Goal: Information Seeking & Learning: Learn about a topic

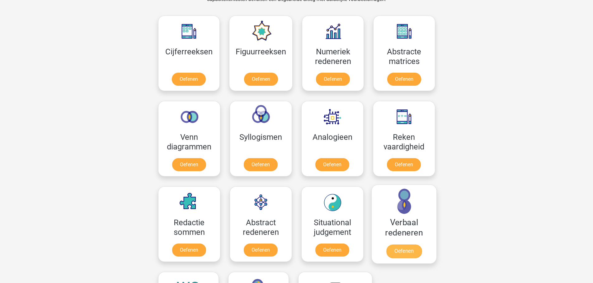
scroll to position [311, 0]
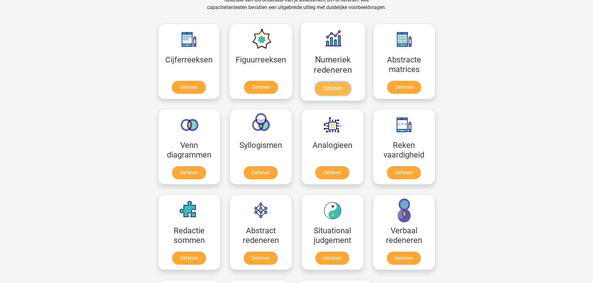
click at [335, 92] on link "Oefenen" at bounding box center [332, 89] width 35 height 14
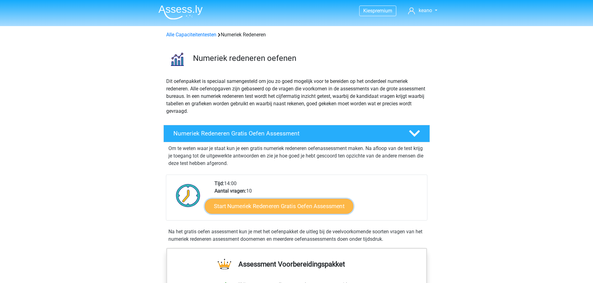
click at [277, 208] on link "Start Numeriek Redeneren Gratis Oefen Assessment" at bounding box center [279, 206] width 148 height 15
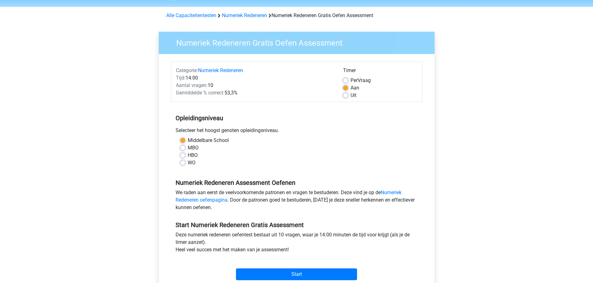
scroll to position [93, 0]
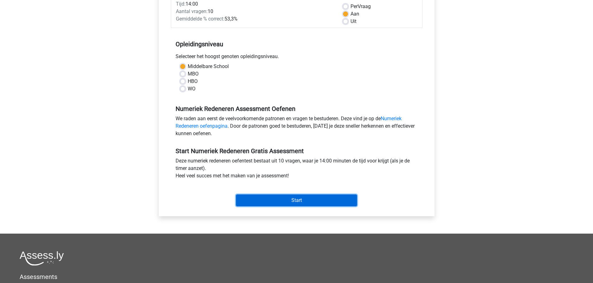
click at [262, 202] on input "Start" at bounding box center [296, 201] width 121 height 12
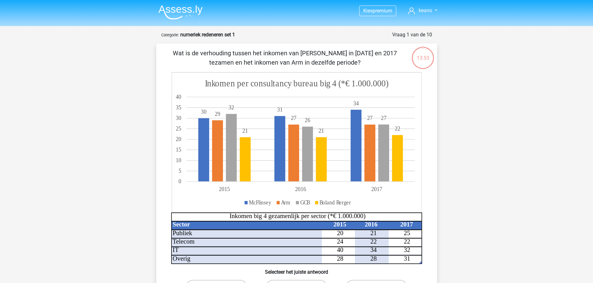
click at [180, 9] on img at bounding box center [180, 12] width 44 height 15
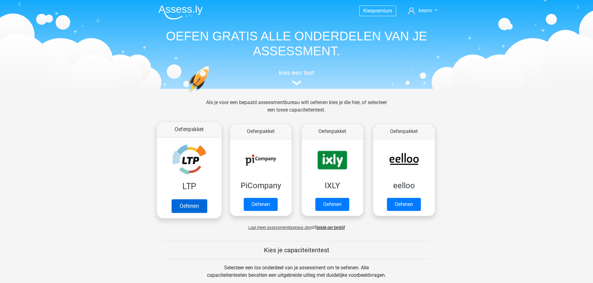
scroll to position [124, 0]
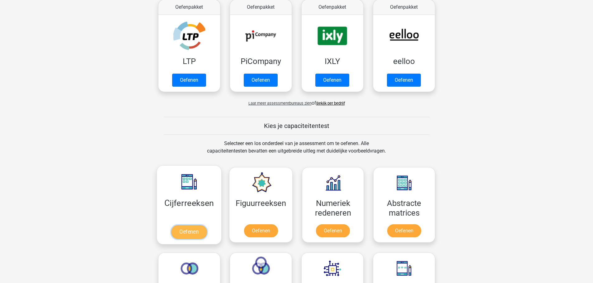
click at [190, 231] on link "Oefenen" at bounding box center [188, 233] width 35 height 14
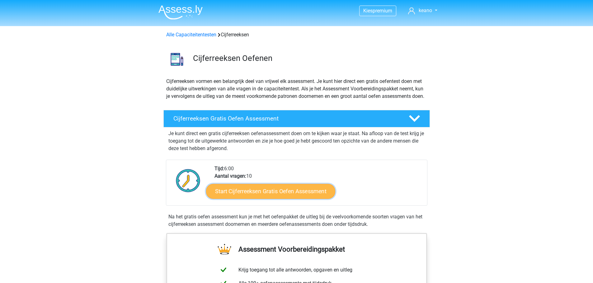
click at [238, 197] on link "Start Cijferreeksen Gratis Oefen Assessment" at bounding box center [270, 191] width 129 height 15
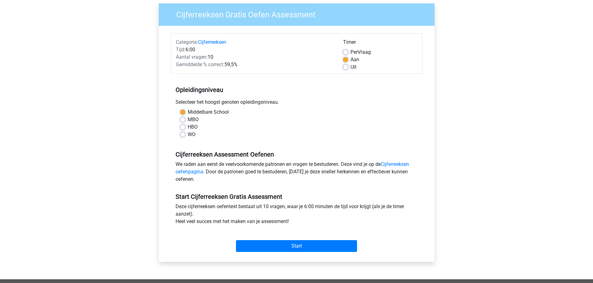
scroll to position [31, 0]
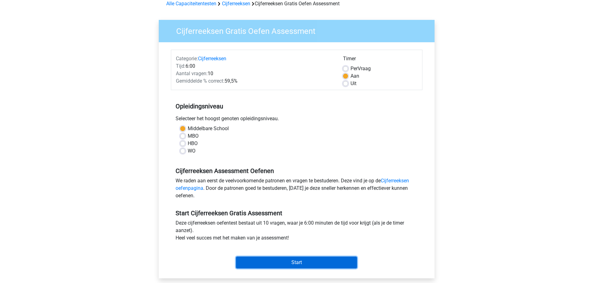
click at [245, 265] on input "Start" at bounding box center [296, 263] width 121 height 12
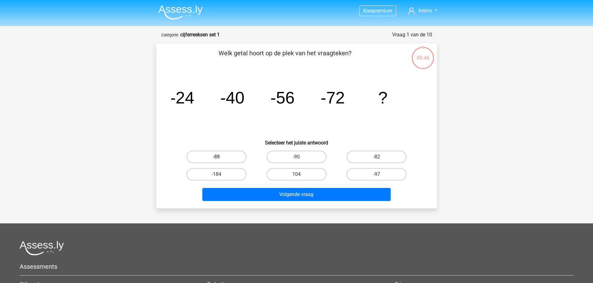
click at [234, 158] on label "-88" at bounding box center [216, 157] width 60 height 12
click at [220, 158] on input "-88" at bounding box center [218, 159] width 4 height 4
radio input "true"
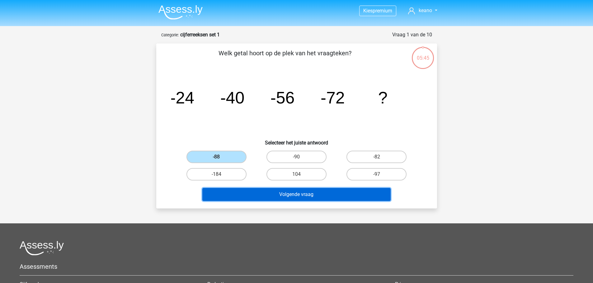
click at [271, 197] on button "Volgende vraag" at bounding box center [296, 194] width 188 height 13
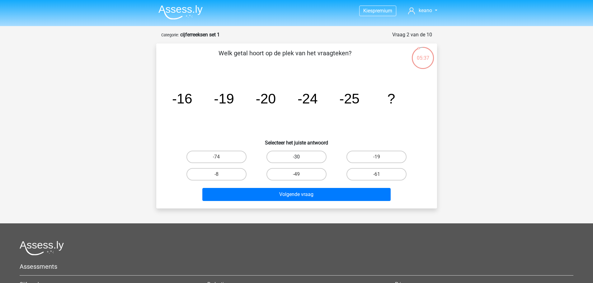
click at [296, 157] on label "-30" at bounding box center [296, 157] width 60 height 12
click at [296, 157] on input "-30" at bounding box center [298, 159] width 4 height 4
radio input "true"
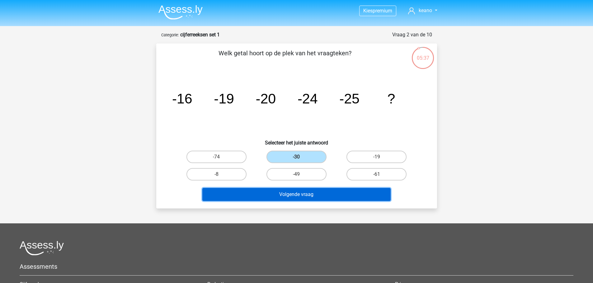
click at [315, 195] on button "Volgende vraag" at bounding box center [296, 194] width 188 height 13
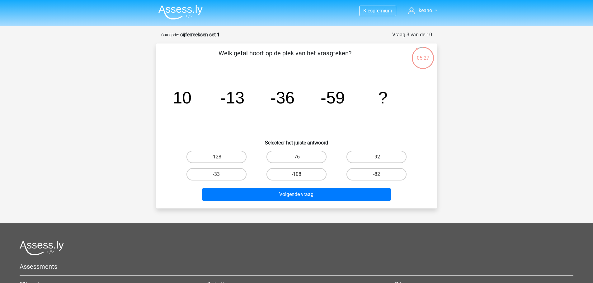
click at [379, 175] on input "-82" at bounding box center [379, 177] width 4 height 4
radio input "true"
click at [370, 154] on label "-92" at bounding box center [376, 157] width 60 height 12
click at [377, 157] on input "-92" at bounding box center [379, 159] width 4 height 4
radio input "true"
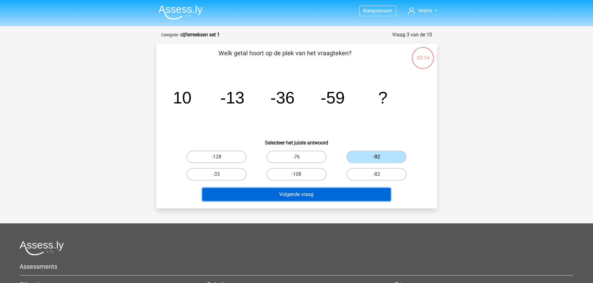
click at [368, 193] on button "Volgende vraag" at bounding box center [296, 194] width 188 height 13
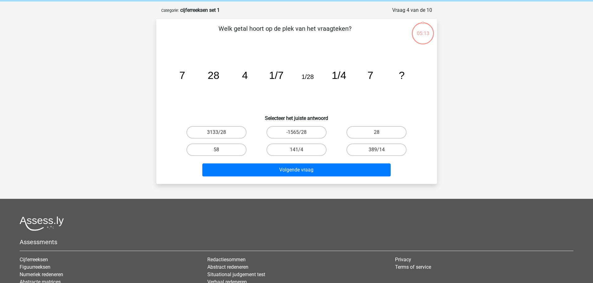
scroll to position [31, 0]
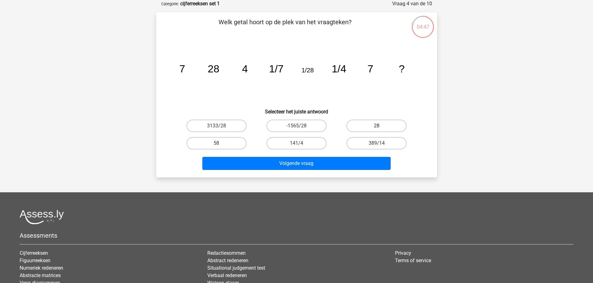
click at [372, 128] on label "28" at bounding box center [376, 126] width 60 height 12
click at [377, 128] on input "28" at bounding box center [379, 128] width 4 height 4
radio input "true"
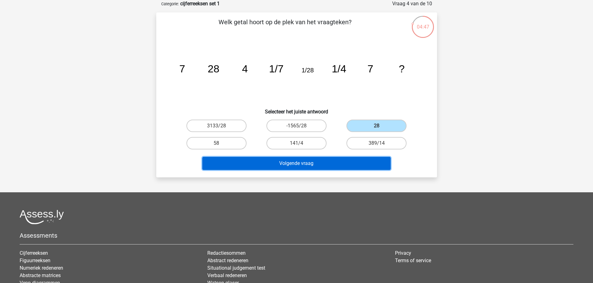
click at [350, 167] on button "Volgende vraag" at bounding box center [296, 163] width 188 height 13
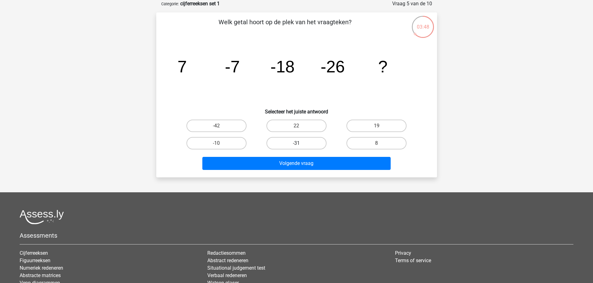
click at [302, 146] on label "-31" at bounding box center [296, 143] width 60 height 12
click at [300, 146] on input "-31" at bounding box center [298, 145] width 4 height 4
radio input "true"
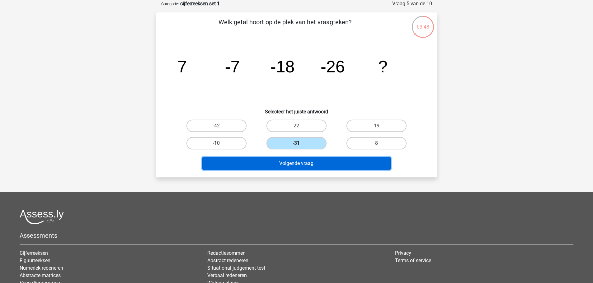
click at [299, 166] on button "Volgende vraag" at bounding box center [296, 163] width 188 height 13
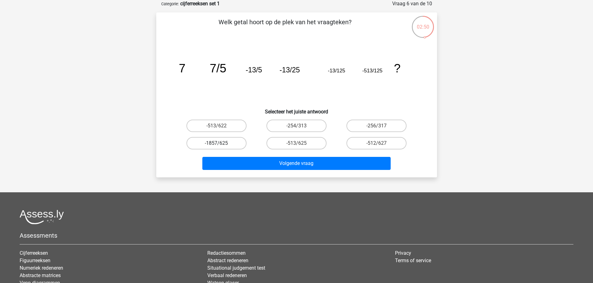
click at [225, 140] on label "-1857/625" at bounding box center [216, 143] width 60 height 12
click at [220, 143] on input "-1857/625" at bounding box center [218, 145] width 4 height 4
radio input "true"
click at [305, 144] on label "-513/625" at bounding box center [296, 143] width 60 height 12
click at [300, 144] on input "-513/625" at bounding box center [298, 145] width 4 height 4
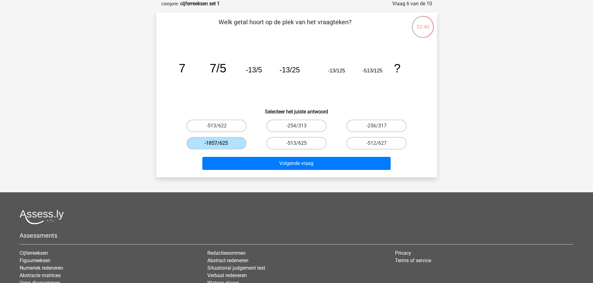
radio input "true"
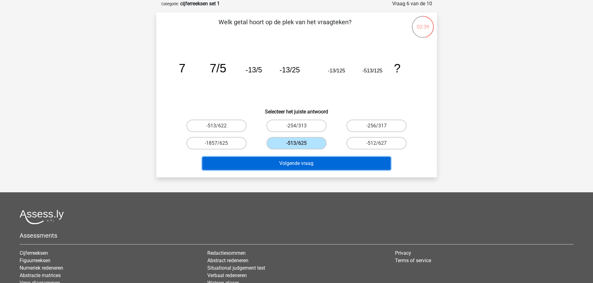
click at [310, 167] on button "Volgende vraag" at bounding box center [296, 163] width 188 height 13
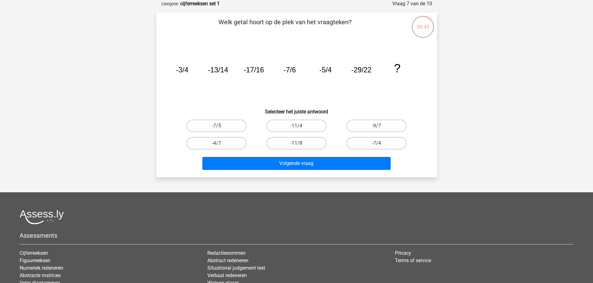
drag, startPoint x: 228, startPoint y: 128, endPoint x: 244, endPoint y: 153, distance: 29.6
click at [228, 128] on label "-7/5" at bounding box center [216, 126] width 60 height 12
click at [220, 128] on input "-7/5" at bounding box center [218, 128] width 4 height 4
radio input "true"
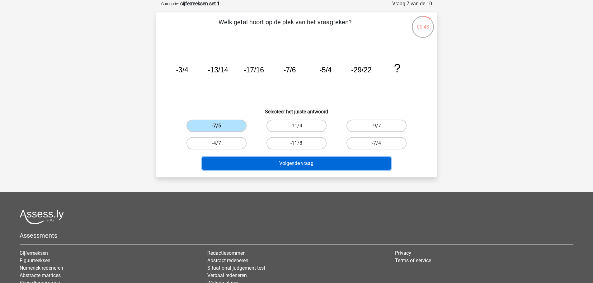
click at [257, 163] on button "Volgende vraag" at bounding box center [296, 163] width 188 height 13
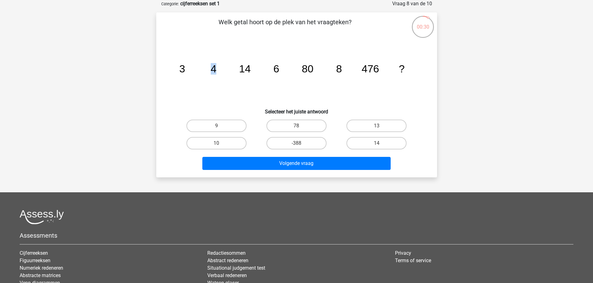
drag, startPoint x: 205, startPoint y: 70, endPoint x: 182, endPoint y: 72, distance: 22.4
click at [182, 72] on g "3 4 14 6 80 8 476 ?" at bounding box center [291, 69] width 225 height 12
click at [239, 77] on icon "image/svg+xml 3 4 14 6 80 8 476 ?" at bounding box center [296, 72] width 251 height 63
click at [291, 123] on label "78" at bounding box center [296, 126] width 60 height 12
click at [296, 126] on input "78" at bounding box center [298, 128] width 4 height 4
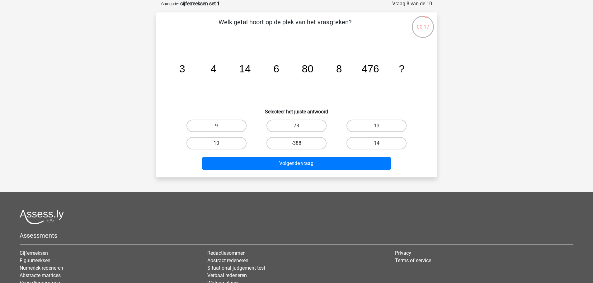
radio input "true"
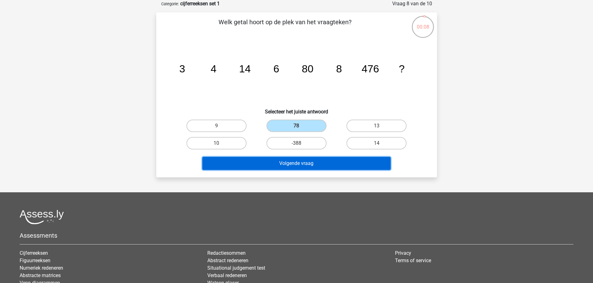
click at [293, 162] on button "Volgende vraag" at bounding box center [296, 163] width 188 height 13
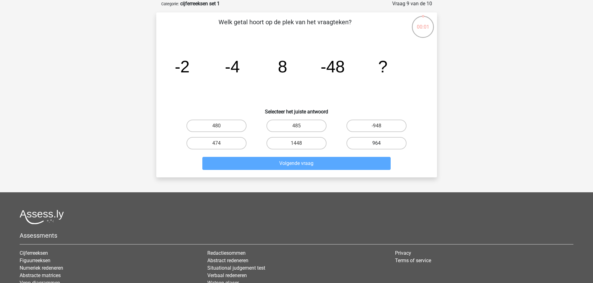
click at [357, 143] on label "964" at bounding box center [376, 143] width 60 height 12
click at [377, 143] on input "964" at bounding box center [379, 145] width 4 height 4
radio input "true"
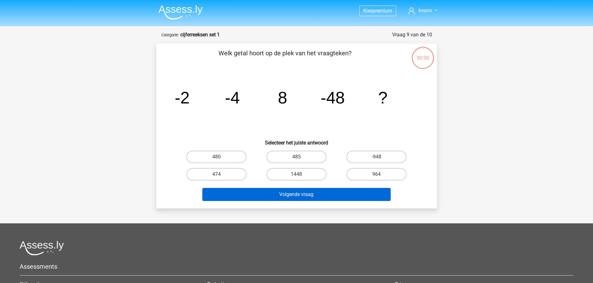
scroll to position [31, 0]
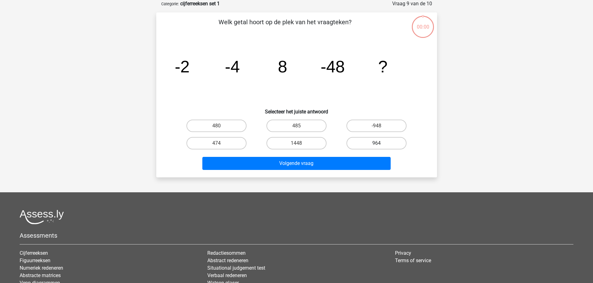
click at [356, 145] on label "964" at bounding box center [376, 143] width 60 height 12
click at [377, 145] on input "964" at bounding box center [379, 145] width 4 height 4
radio input "true"
click at [356, 144] on label "964" at bounding box center [376, 143] width 60 height 12
click at [377, 144] on input "964" at bounding box center [379, 145] width 4 height 4
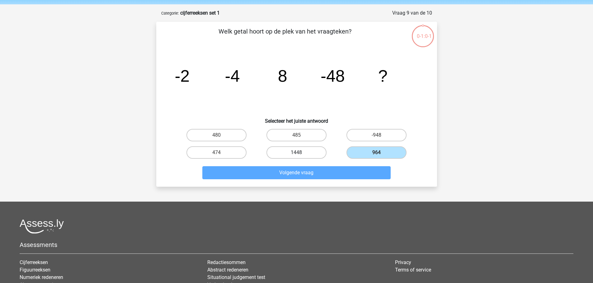
scroll to position [0, 0]
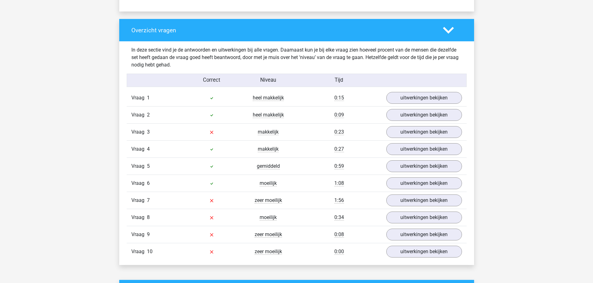
scroll to position [498, 0]
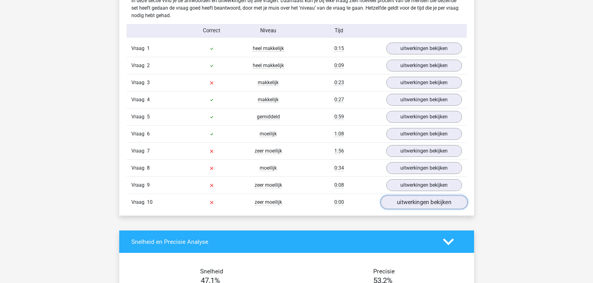
click at [416, 205] on link "uitwerkingen bekijken" at bounding box center [423, 203] width 87 height 14
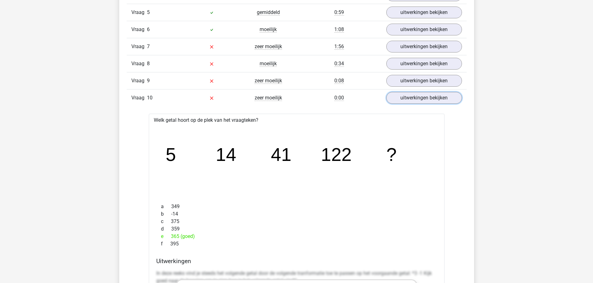
scroll to position [560, 0]
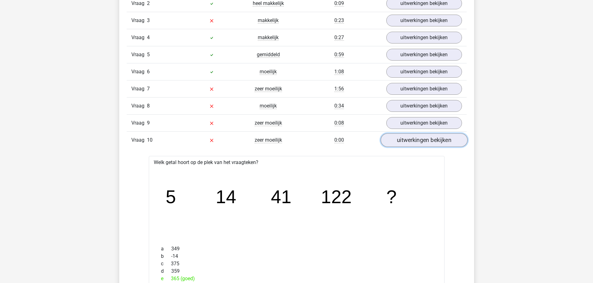
click at [413, 141] on link "uitwerkingen bekijken" at bounding box center [423, 141] width 87 height 14
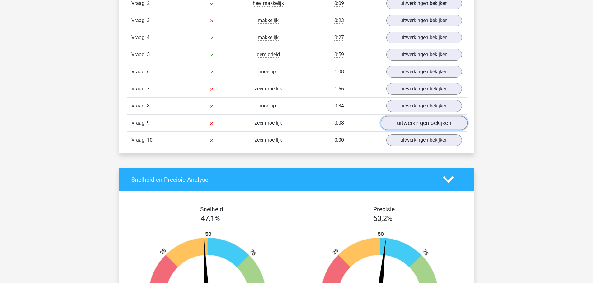
click at [409, 122] on link "uitwerkingen bekijken" at bounding box center [423, 124] width 87 height 14
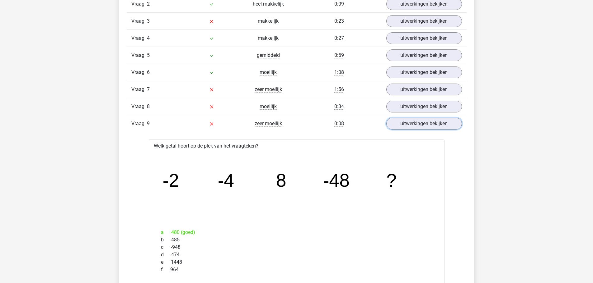
scroll to position [529, 0]
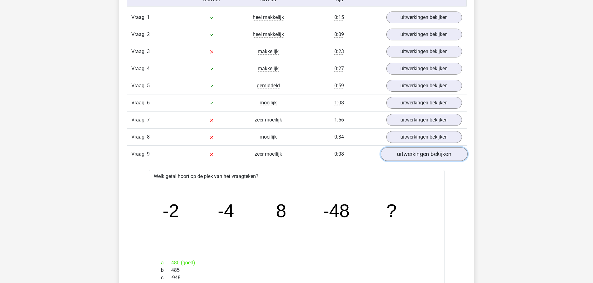
click at [409, 153] on link "uitwerkingen bekijken" at bounding box center [423, 155] width 87 height 14
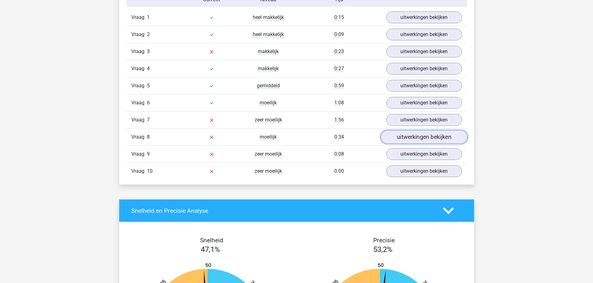
click at [407, 140] on link "uitwerkingen bekijken" at bounding box center [423, 138] width 87 height 14
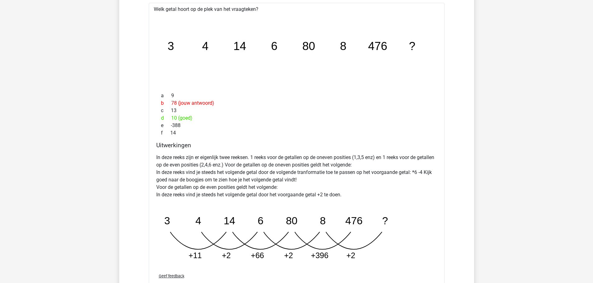
scroll to position [685, 0]
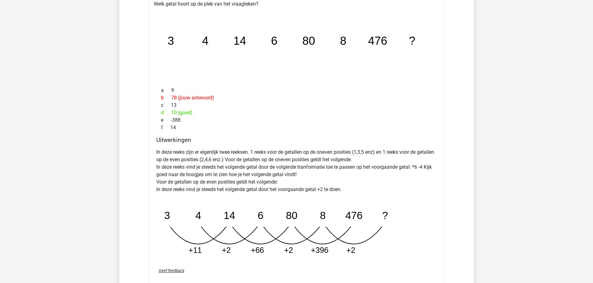
drag, startPoint x: 395, startPoint y: 106, endPoint x: 414, endPoint y: 80, distance: 32.2
click at [413, 80] on div "image/svg+xml 3 4 14 6 80 8 476 ?" at bounding box center [297, 45] width 286 height 74
click at [412, 80] on div "image/svg+xml 3 4 14 6 80 8 476 ?" at bounding box center [297, 45] width 286 height 74
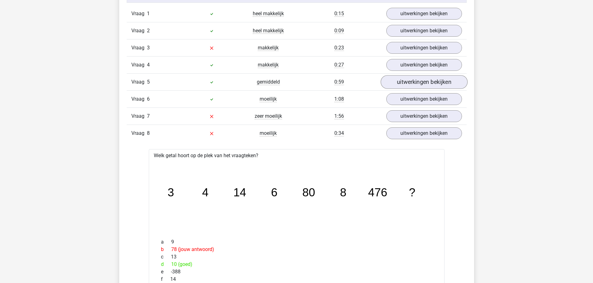
scroll to position [529, 0]
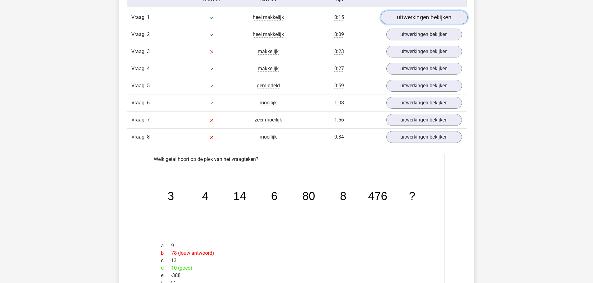
click at [406, 22] on link "uitwerkingen bekijken" at bounding box center [423, 18] width 87 height 14
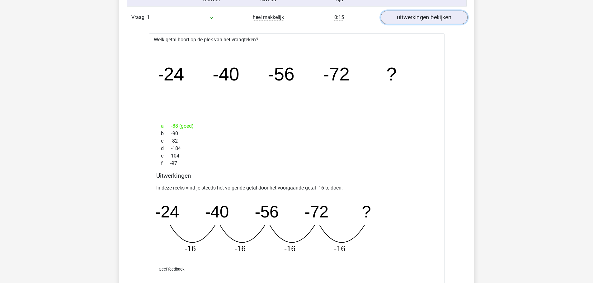
click at [406, 21] on link "uitwerkingen bekijken" at bounding box center [423, 18] width 87 height 14
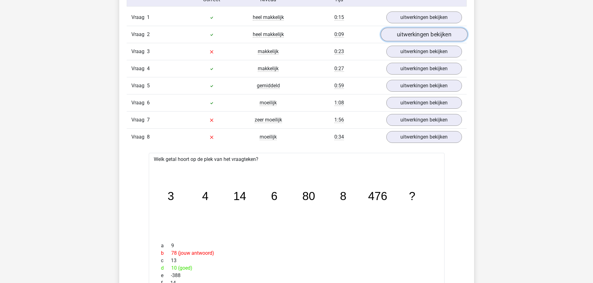
click at [419, 34] on link "uitwerkingen bekijken" at bounding box center [423, 35] width 87 height 14
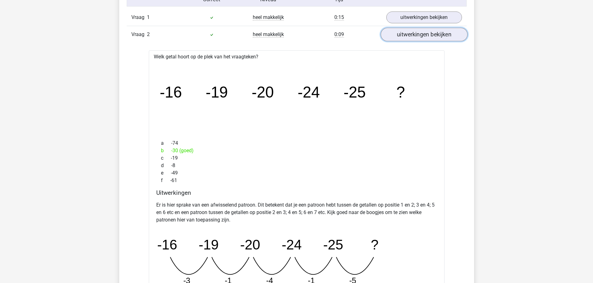
click at [419, 34] on link "uitwerkingen bekijken" at bounding box center [423, 35] width 87 height 14
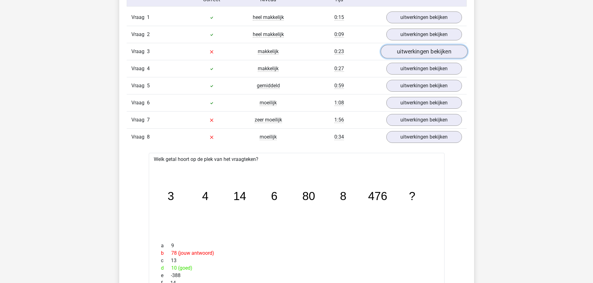
click at [418, 53] on link "uitwerkingen bekijken" at bounding box center [423, 52] width 87 height 14
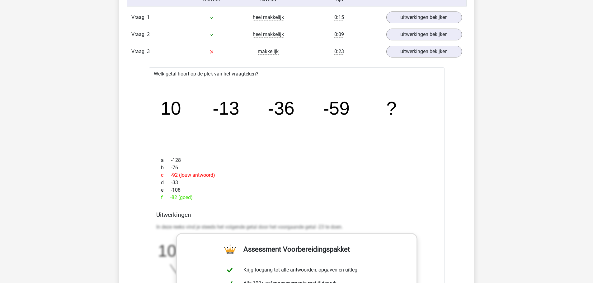
drag, startPoint x: 418, startPoint y: 53, endPoint x: 523, endPoint y: 39, distance: 106.1
click at [433, 54] on link "uitwerkingen bekijken" at bounding box center [423, 52] width 87 height 14
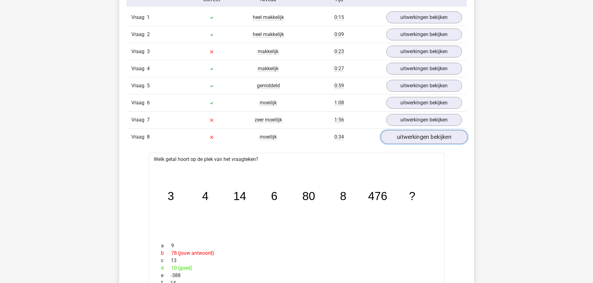
click at [404, 140] on link "uitwerkingen bekijken" at bounding box center [423, 138] width 87 height 14
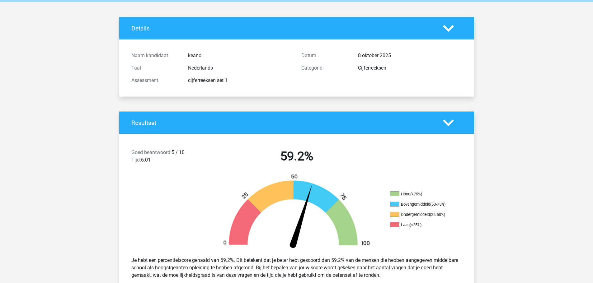
scroll to position [0, 0]
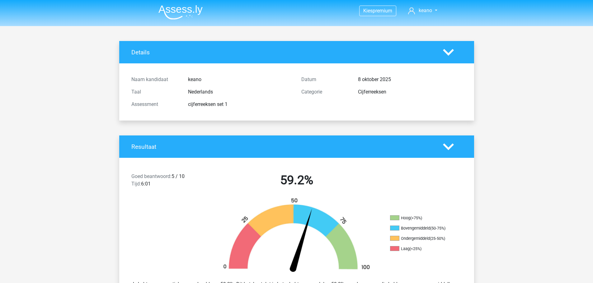
click at [174, 3] on li at bounding box center [177, 10] width 49 height 17
click at [176, 7] on img at bounding box center [180, 12] width 44 height 15
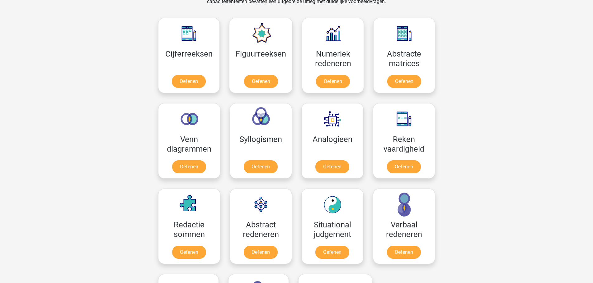
scroll to position [280, 0]
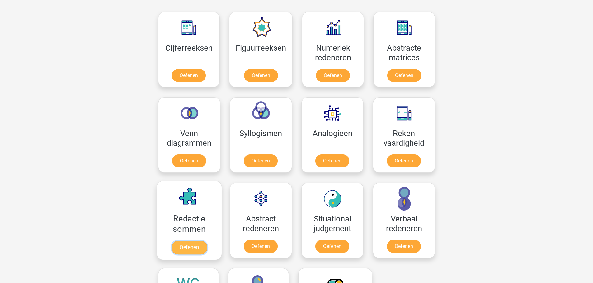
click at [181, 251] on link "Oefenen" at bounding box center [188, 248] width 35 height 14
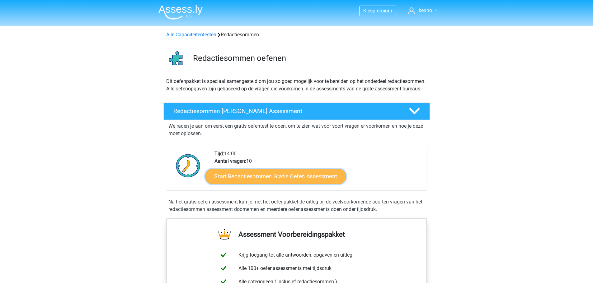
click at [260, 184] on link "Start Redactiesommen Gratis Oefen Assessment" at bounding box center [275, 176] width 141 height 15
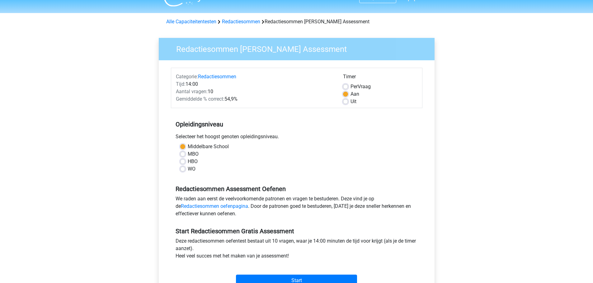
scroll to position [156, 0]
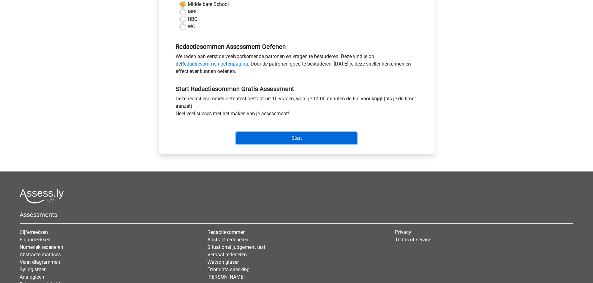
click at [294, 142] on input "Start" at bounding box center [296, 139] width 121 height 12
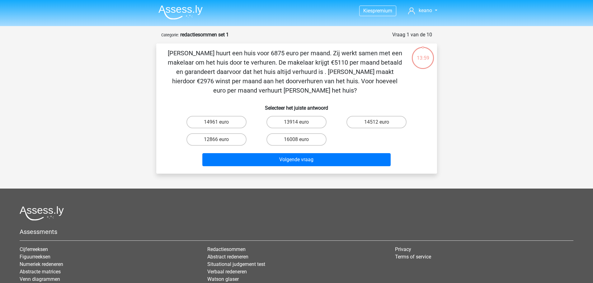
click at [174, 16] on img at bounding box center [180, 12] width 44 height 15
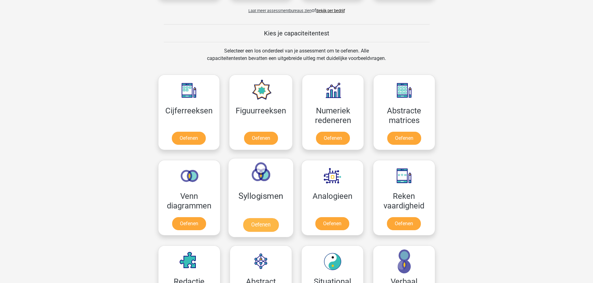
scroll to position [218, 0]
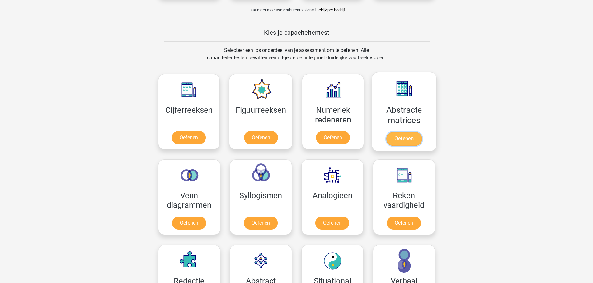
click at [409, 143] on link "Oefenen" at bounding box center [403, 139] width 35 height 14
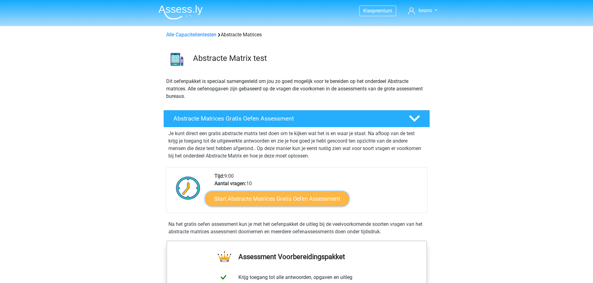
click at [283, 204] on link "Start Abstracte Matrices Gratis Oefen Assessment" at bounding box center [277, 198] width 144 height 15
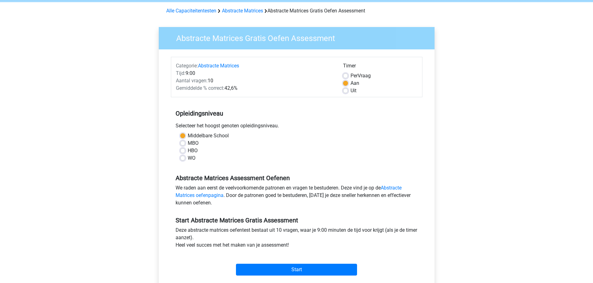
scroll to position [124, 0]
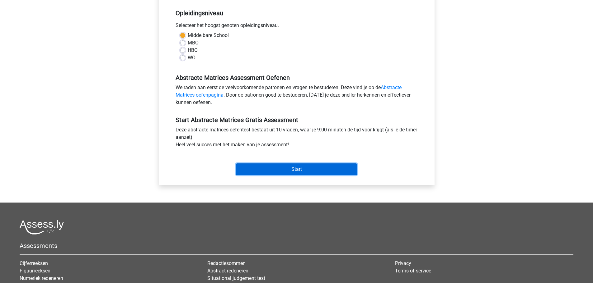
click at [288, 174] on input "Start" at bounding box center [296, 170] width 121 height 12
